Goal: Task Accomplishment & Management: Manage account settings

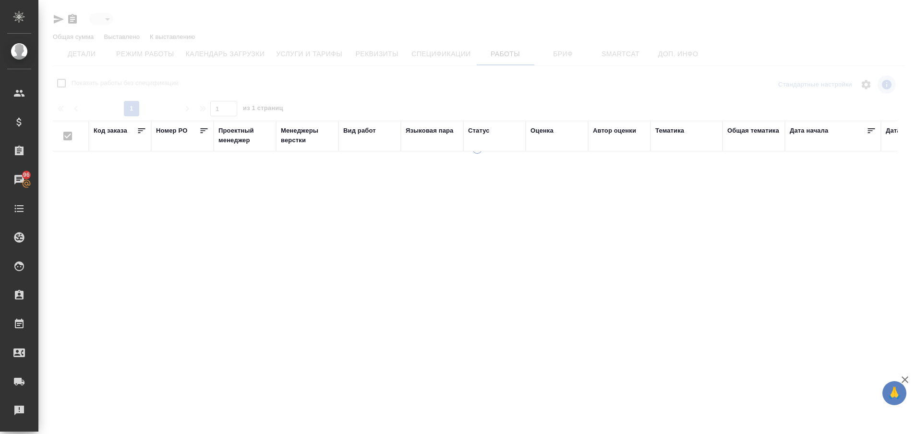
type input "active"
checkbox input "false"
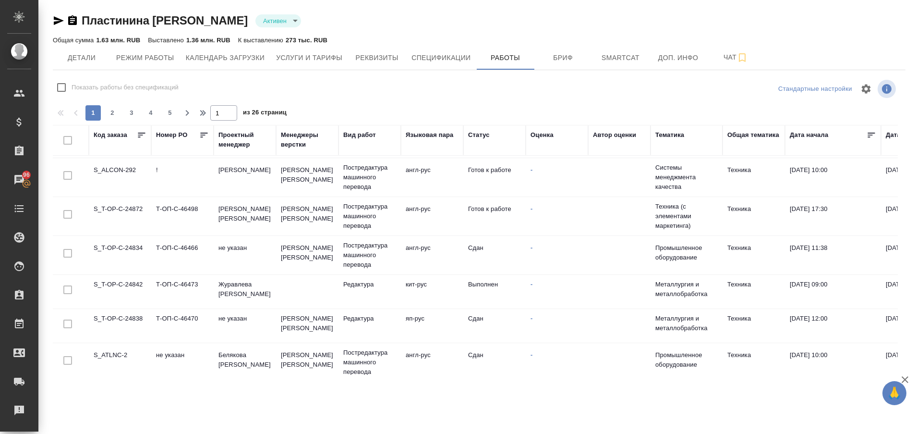
scroll to position [304, 0]
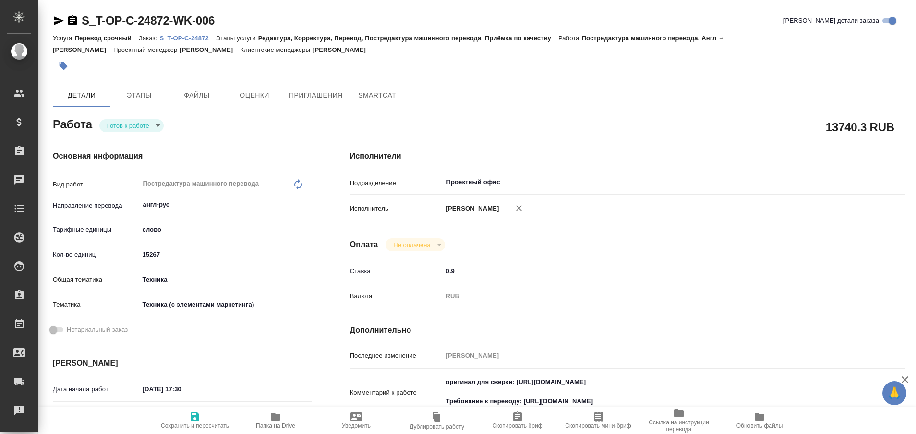
type textarea "x"
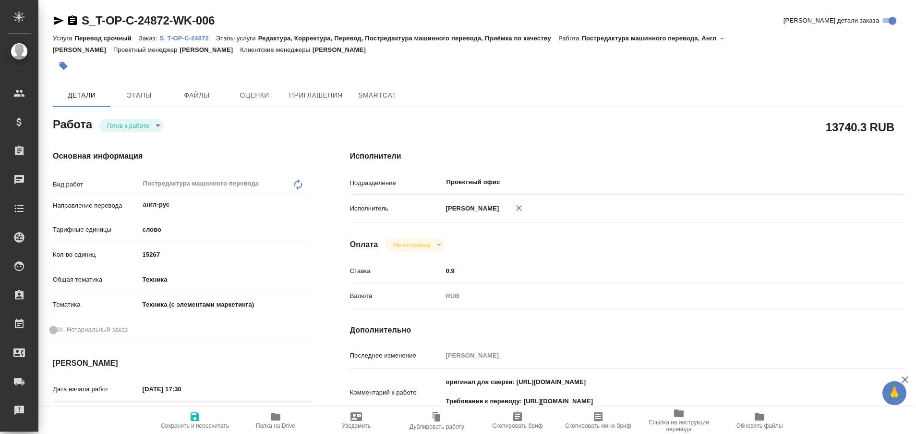
type textarea "x"
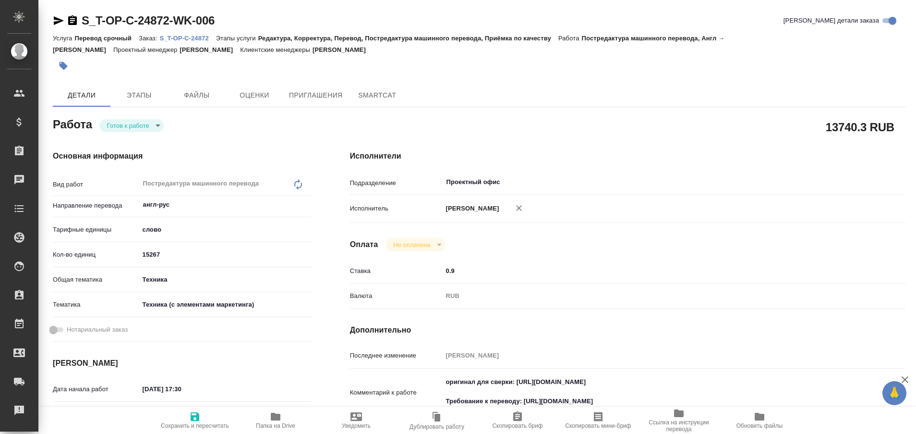
type textarea "x"
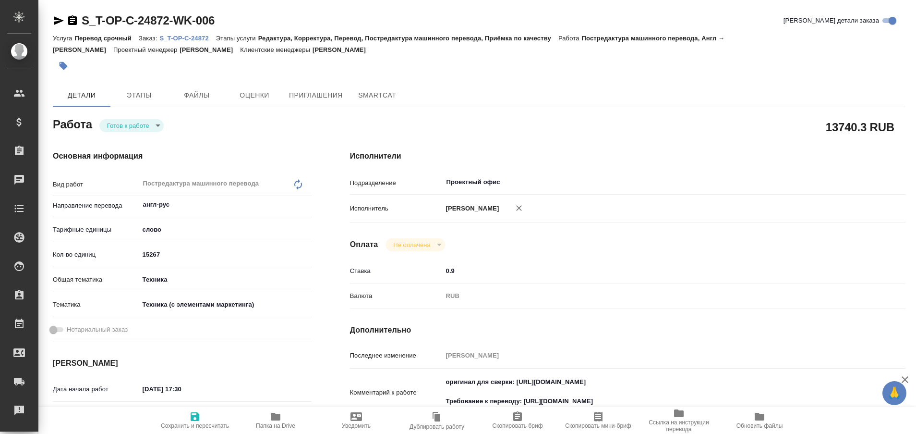
type textarea "x"
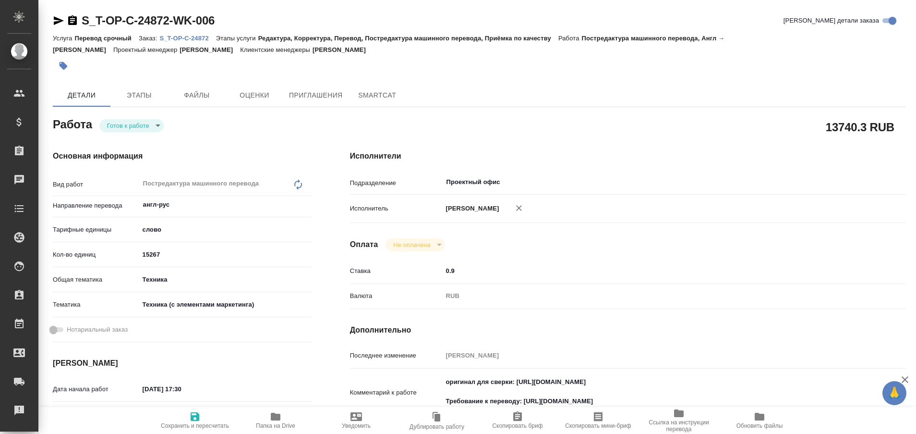
type textarea "x"
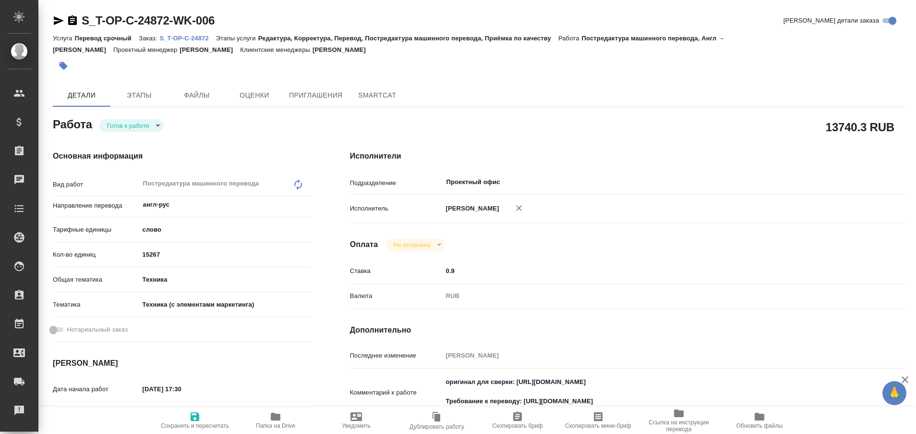
type textarea "x"
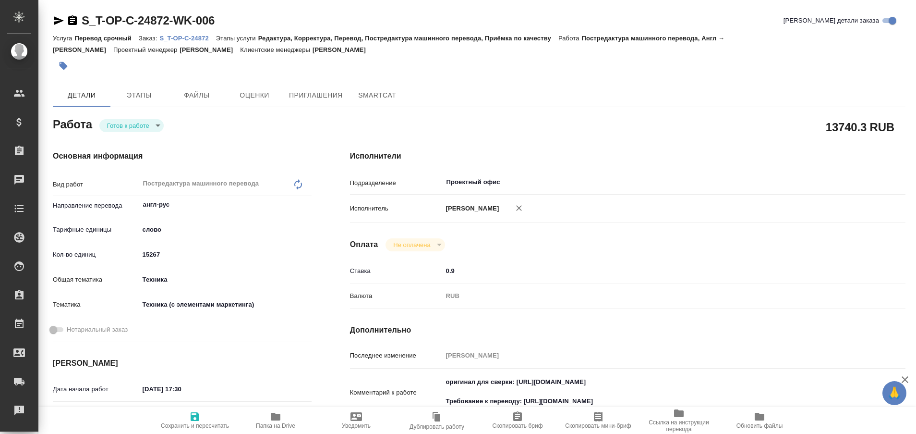
type textarea "x"
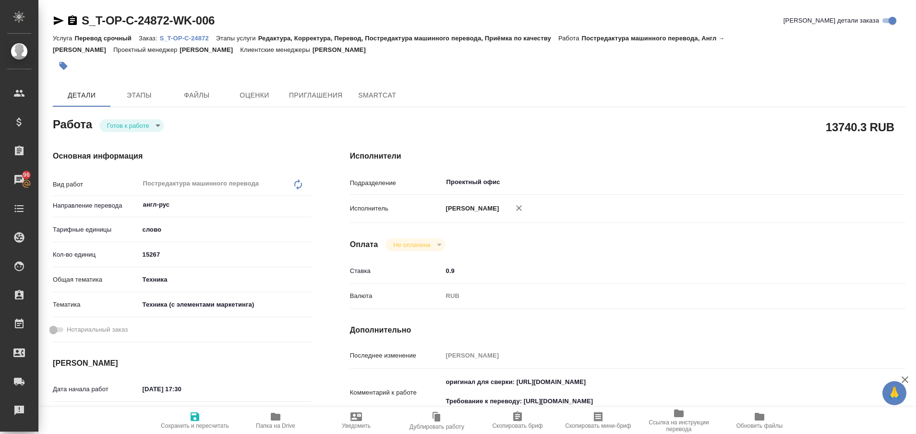
click at [194, 39] on p "S_T-OP-C-24872" at bounding box center [187, 38] width 56 height 7
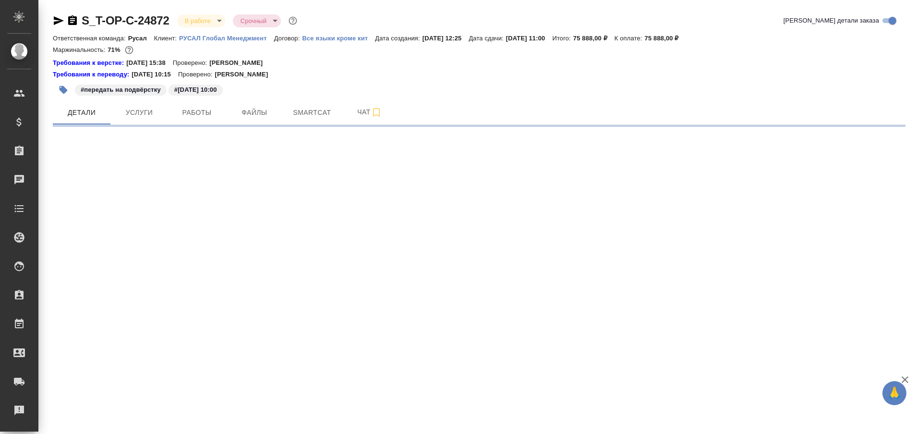
select select "RU"
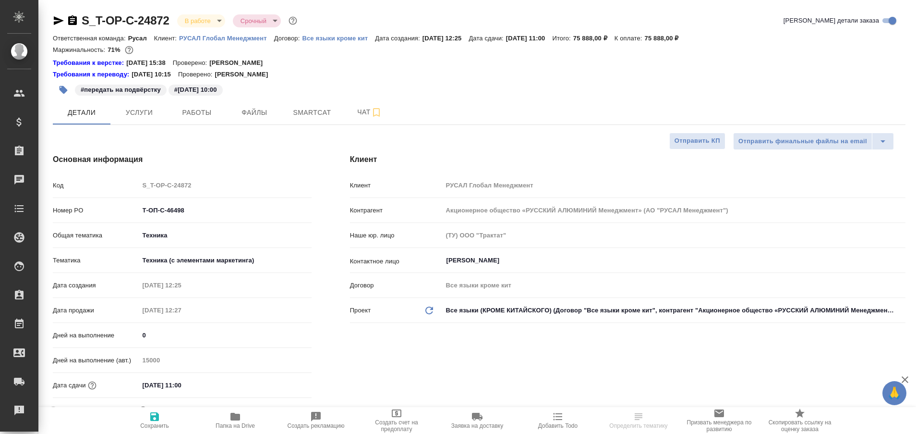
type textarea "x"
type input "[PERSON_NAME]"
click at [236, 419] on icon "button" at bounding box center [235, 416] width 10 height 8
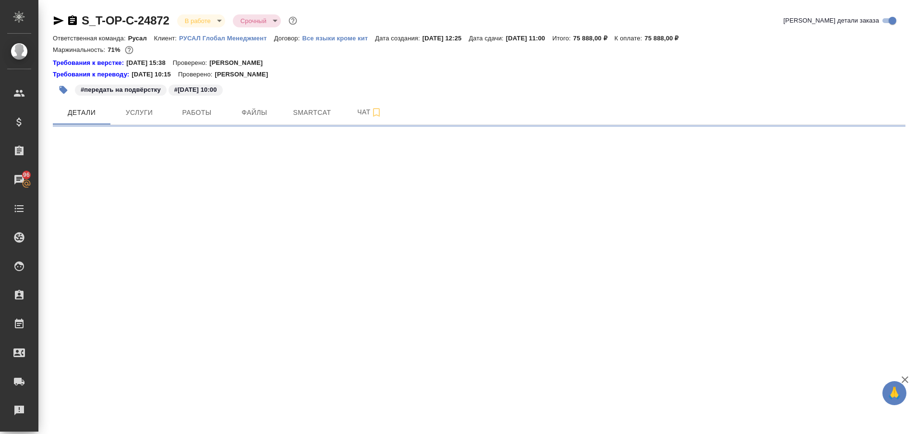
select select "RU"
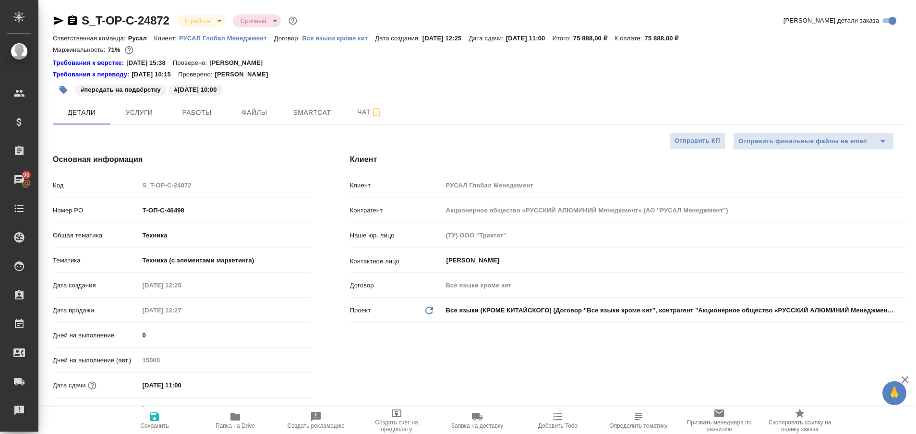
type textarea "x"
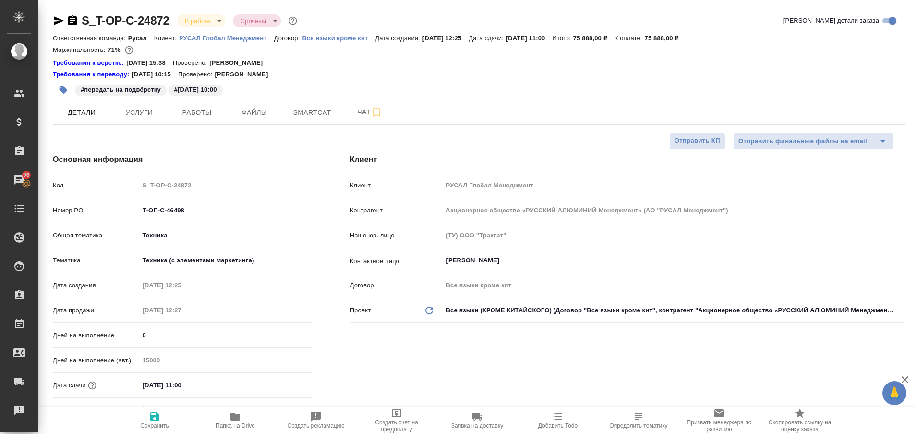
type textarea "x"
